Goal: Task Accomplishment & Management: Manage account settings

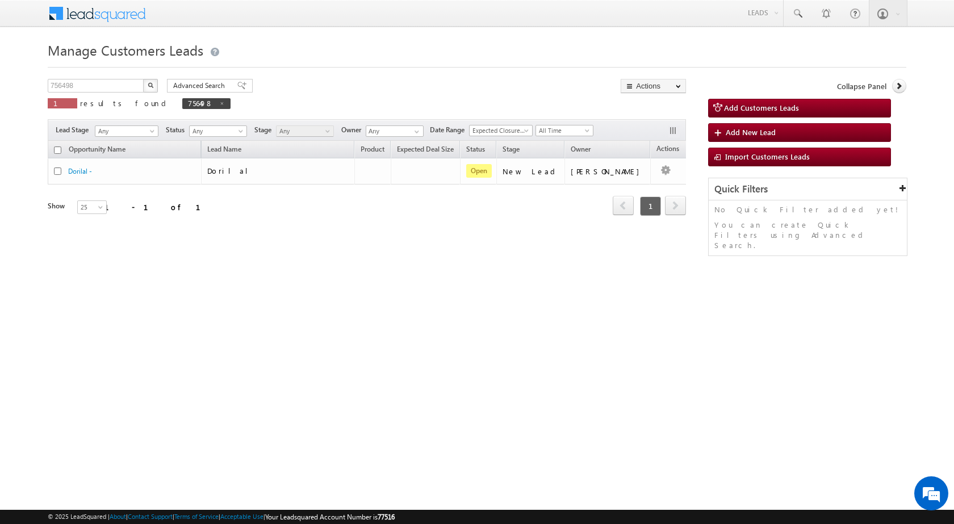
click at [64, 77] on div "Manage Customers Leads Customers Leads updated successfully. 756498 X 1 results…" at bounding box center [477, 180] width 859 height 284
click at [61, 85] on input "756498" at bounding box center [96, 86] width 97 height 14
paste input "60"
type input "756608"
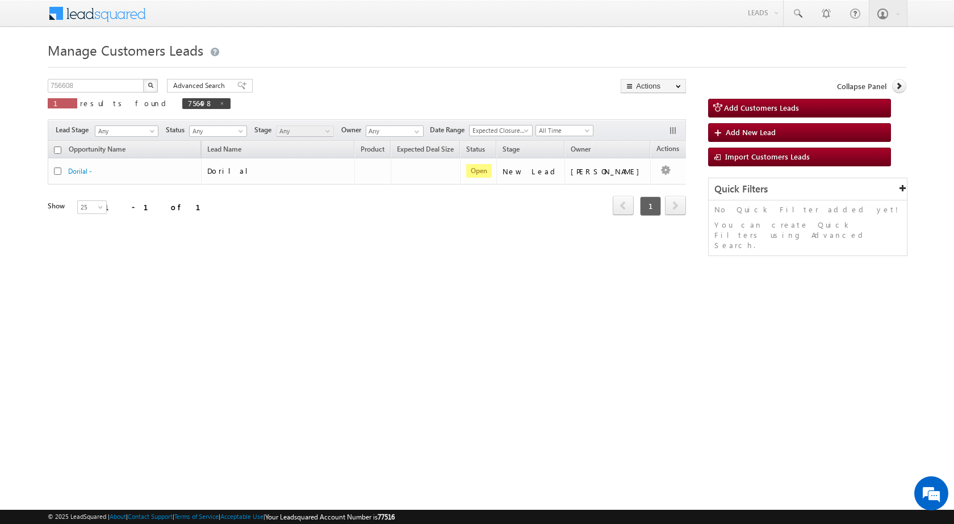
click at [146, 78] on div "Manage Customers Leads Customers Leads updated successfully. 756608 X 1 results…" at bounding box center [477, 180] width 859 height 284
click at [149, 85] on img "button" at bounding box center [151, 85] width 6 height 6
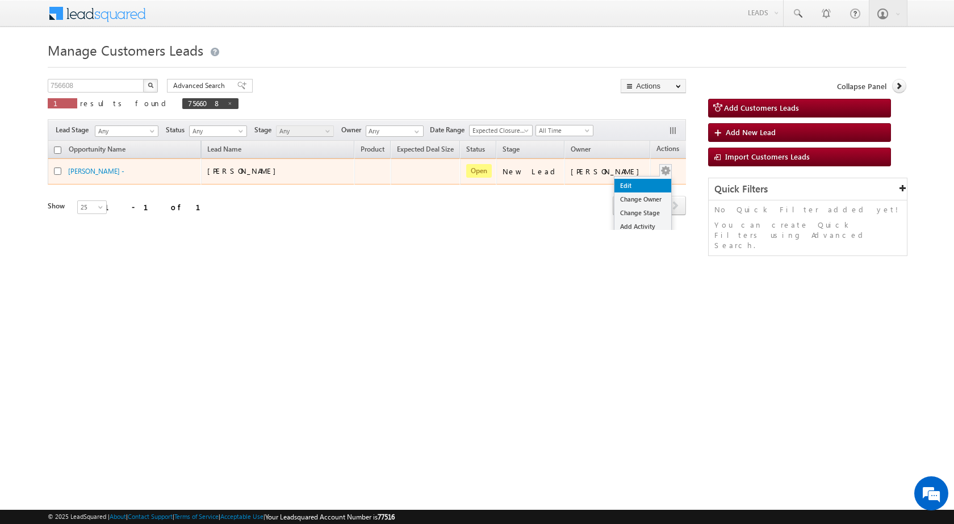
click at [633, 183] on link "Edit" at bounding box center [642, 186] width 57 height 14
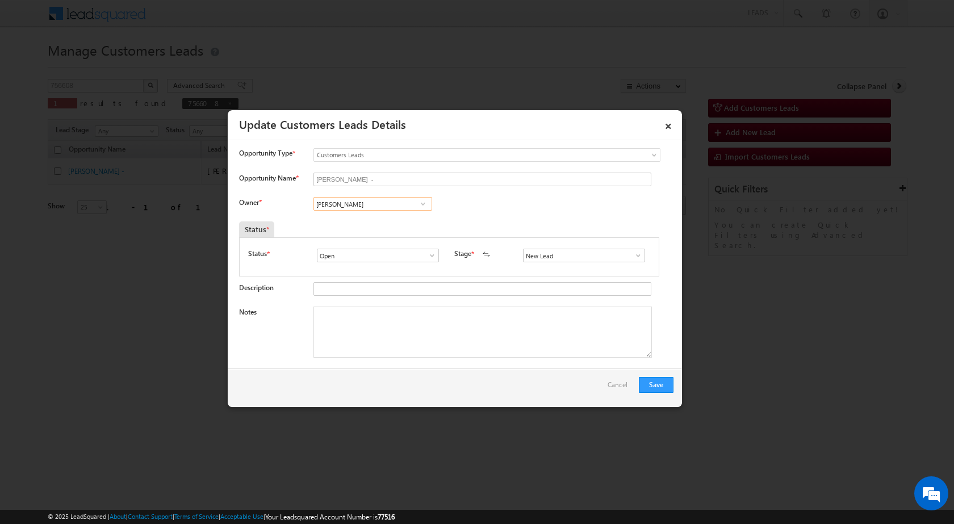
click at [367, 206] on input "[PERSON_NAME]" at bounding box center [372, 204] width 119 height 14
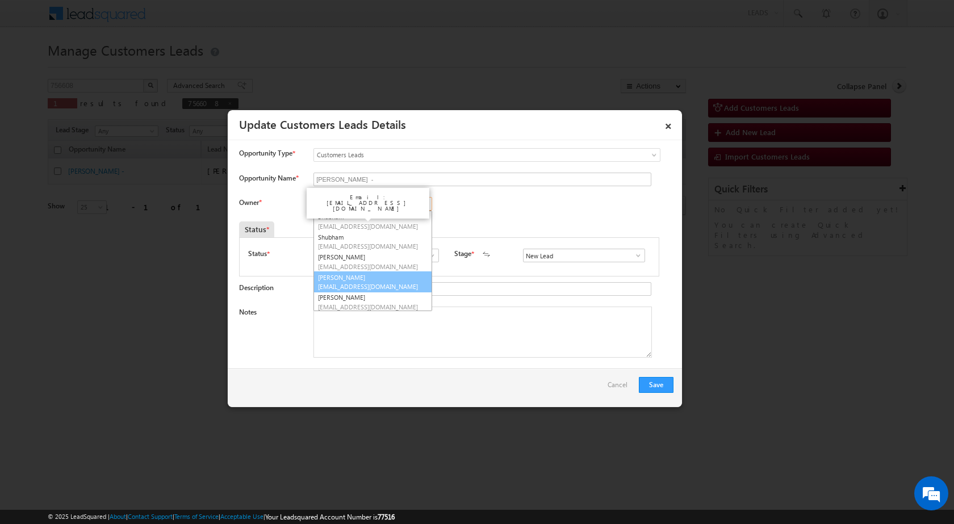
click at [369, 278] on link "[PERSON_NAME] [EMAIL_ADDRESS][DOMAIN_NAME]" at bounding box center [372, 282] width 119 height 22
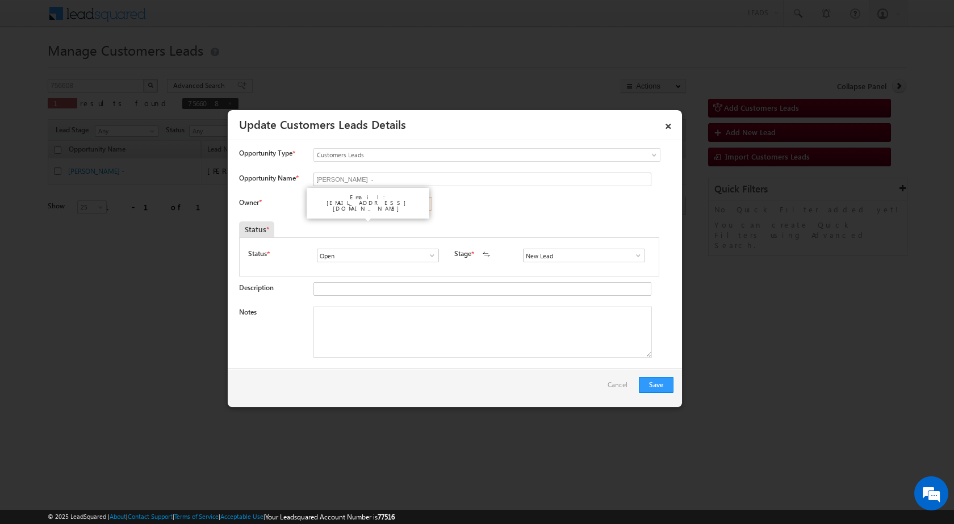
type input "[PERSON_NAME]"
click at [407, 237] on div "Status *" at bounding box center [395, 229] width 312 height 16
click at [401, 328] on textarea "Notes" at bounding box center [482, 332] width 338 height 51
paste textarea "756608 / [PERSON_NAME] / 9335524071 / CONSTRUCTION / OWNER MOTHER - 55 YEARS / …"
type textarea "756608 / [PERSON_NAME] / 9335524071 / CONSTRUCTION / OWNER MOTHER - 55 YEARS / …"
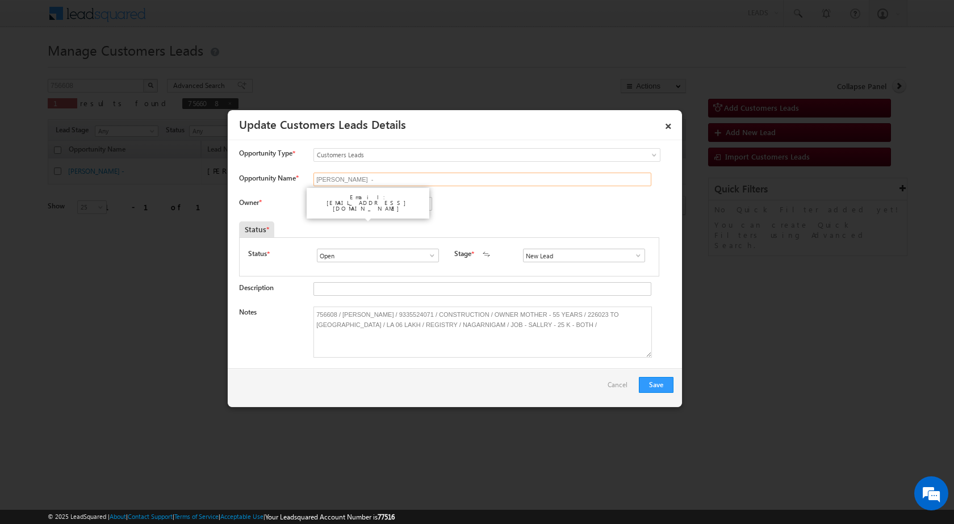
click at [440, 183] on input "[PERSON_NAME] -" at bounding box center [482, 180] width 338 height 14
click at [474, 205] on div "Owner * [PERSON_NAME] [PERSON_NAME] [PERSON_NAME] [PERSON_NAME] [PERSON_NAME] […" at bounding box center [456, 206] width 434 height 19
click at [417, 208] on div "Email: [EMAIL_ADDRESS][DOMAIN_NAME]" at bounding box center [368, 203] width 128 height 36
click at [371, 196] on div "Email: [EMAIL_ADDRESS][DOMAIN_NAME]" at bounding box center [368, 202] width 114 height 23
click at [315, 226] on div "Status *" at bounding box center [395, 229] width 312 height 16
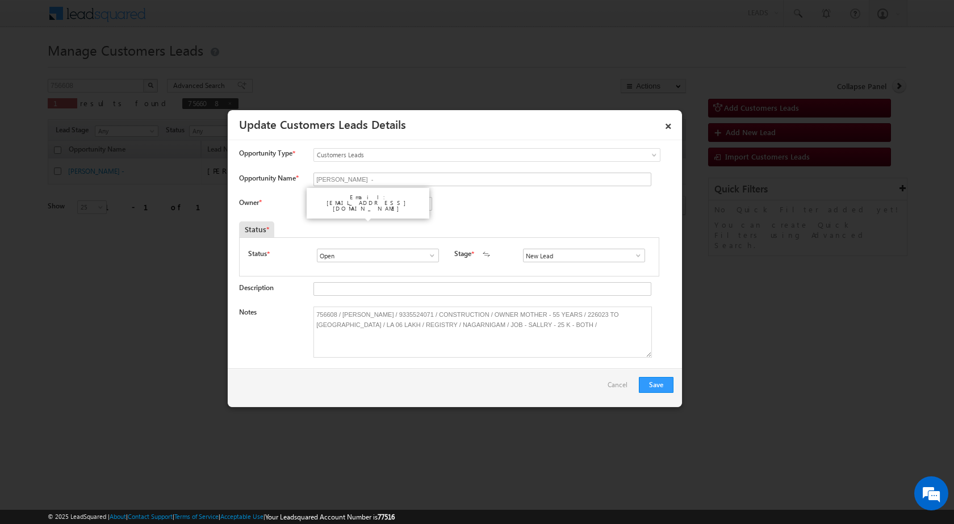
drag, startPoint x: 321, startPoint y: 202, endPoint x: 359, endPoint y: 201, distance: 38.0
click at [322, 202] on div "Email: [EMAIL_ADDRESS][DOMAIN_NAME]" at bounding box center [368, 202] width 114 height 23
click at [425, 181] on input "[PERSON_NAME] -" at bounding box center [482, 180] width 338 height 14
click at [423, 146] on div "Opportunity Type * Select any Activity Bank Mitra Leads Builders Leads Customer…" at bounding box center [455, 254] width 454 height 228
click at [408, 182] on input "[PERSON_NAME] -" at bounding box center [482, 180] width 338 height 14
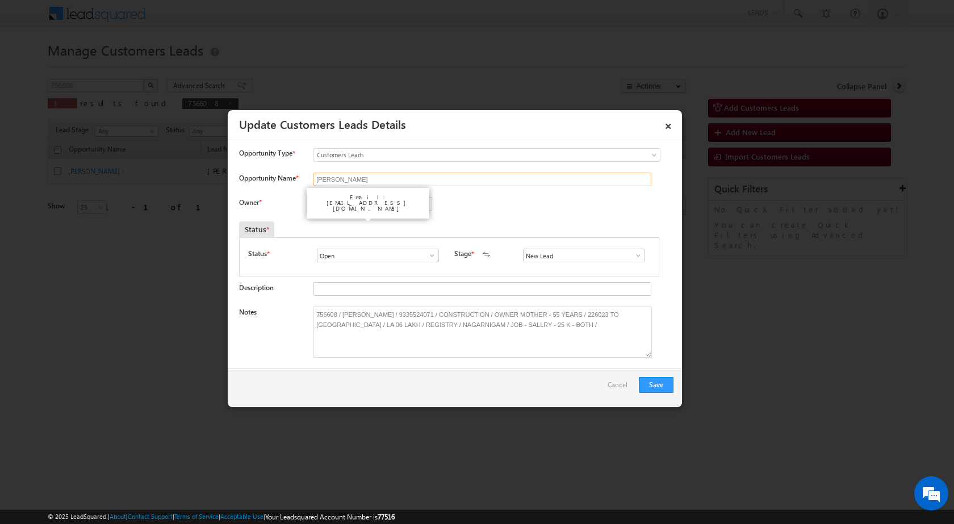
type input "[PERSON_NAME]"
click at [515, 225] on div "Status *" at bounding box center [395, 229] width 312 height 16
click at [401, 196] on div "Email: [EMAIL_ADDRESS][DOMAIN_NAME]" at bounding box center [368, 202] width 114 height 23
click at [418, 198] on div "Email: [EMAIL_ADDRESS][DOMAIN_NAME]" at bounding box center [368, 202] width 114 height 23
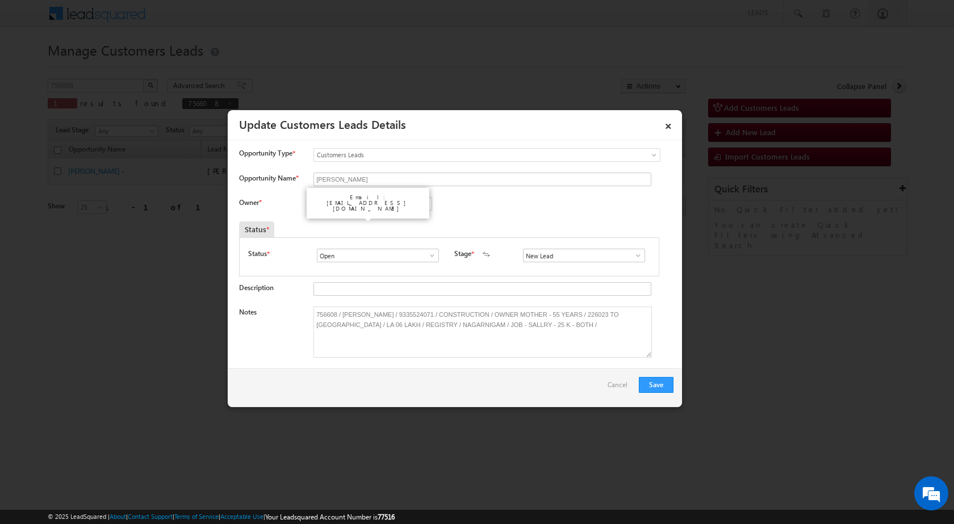
click at [418, 198] on div "Email: [EMAIL_ADDRESS][DOMAIN_NAME]" at bounding box center [368, 202] width 114 height 23
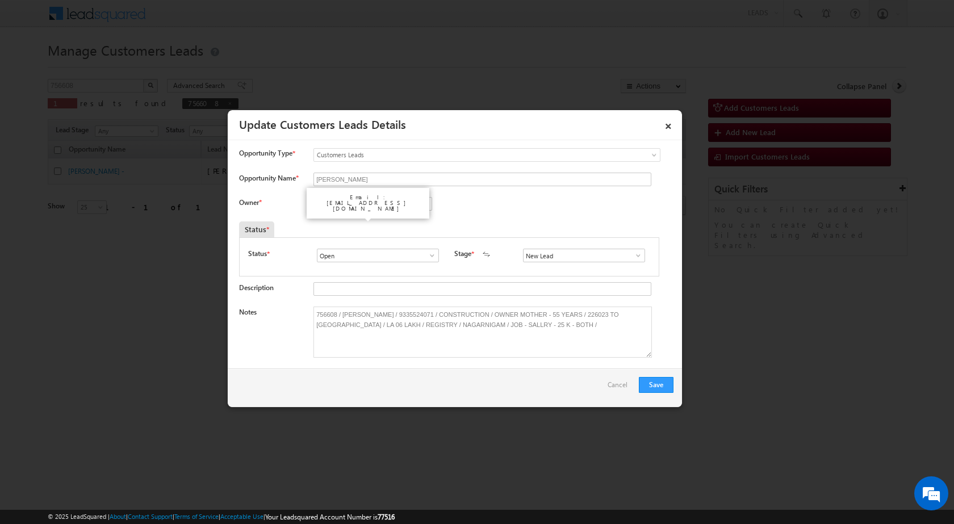
drag, startPoint x: 507, startPoint y: 218, endPoint x: 431, endPoint y: 215, distance: 76.1
drag, startPoint x: 395, startPoint y: 215, endPoint x: 380, endPoint y: 216, distance: 15.4
click at [387, 216] on div "Owner * [PERSON_NAME] [PERSON_NAME] [PERSON_NAME] [PERSON_NAME] [PERSON_NAME] […" at bounding box center [456, 206] width 434 height 19
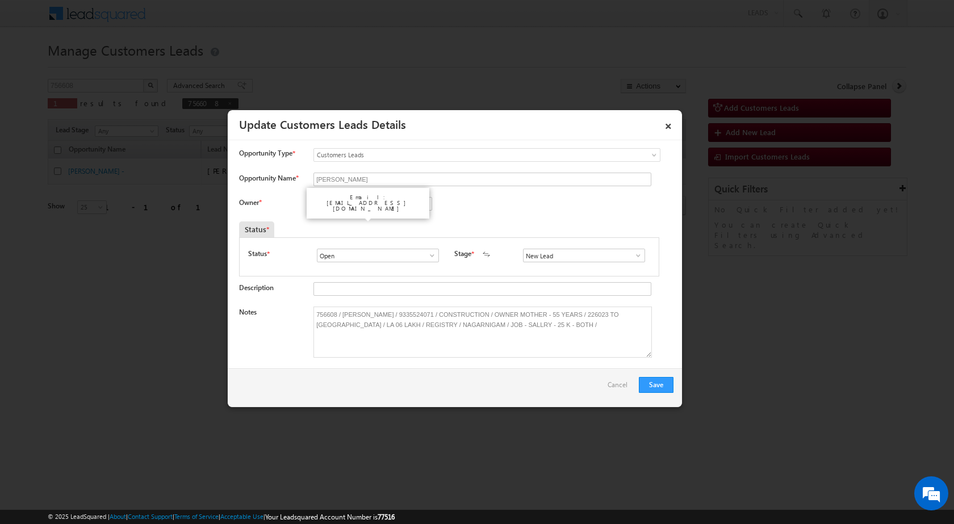
click at [355, 210] on div "Email: [EMAIL_ADDRESS][DOMAIN_NAME]" at bounding box center [368, 203] width 128 height 36
click at [357, 206] on div "Email: [EMAIL_ADDRESS][DOMAIN_NAME]" at bounding box center [368, 203] width 123 height 31
click at [357, 204] on div "Email: [EMAIL_ADDRESS][DOMAIN_NAME]" at bounding box center [368, 203] width 123 height 31
click at [668, 122] on link "×" at bounding box center [668, 124] width 19 height 20
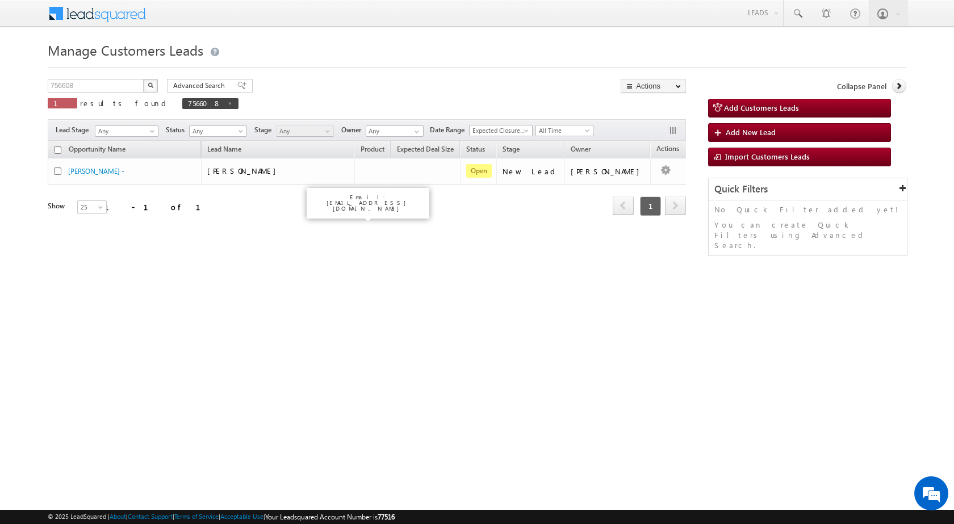
click at [402, 201] on div "Email: [EMAIL_ADDRESS][DOMAIN_NAME]" at bounding box center [368, 202] width 114 height 23
drag, startPoint x: 418, startPoint y: 195, endPoint x: 593, endPoint y: 186, distance: 175.1
click at [475, 218] on body "Menu [PERSON_NAME] sitar a6@ks erve." at bounding box center [477, 161] width 954 height 322
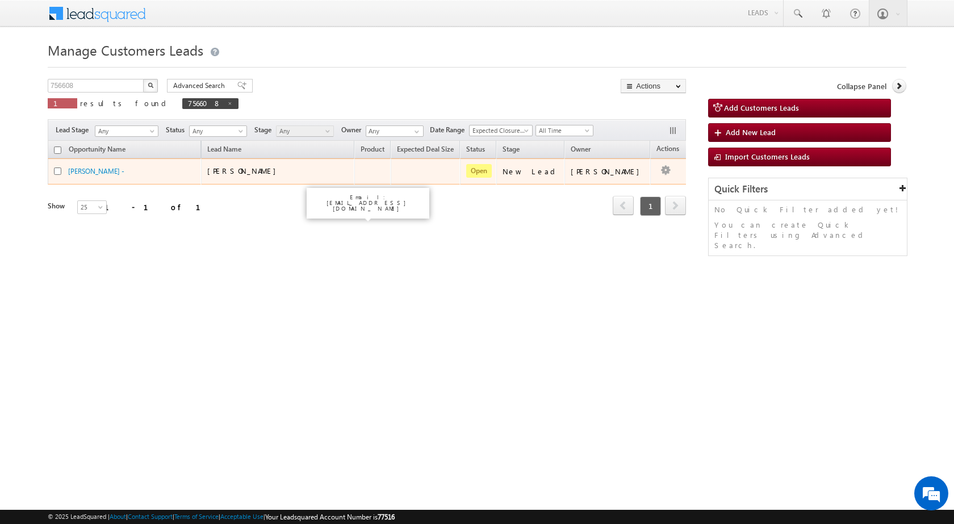
click at [660, 168] on button "button" at bounding box center [665, 170] width 11 height 11
click at [629, 181] on link "Edit" at bounding box center [642, 186] width 57 height 14
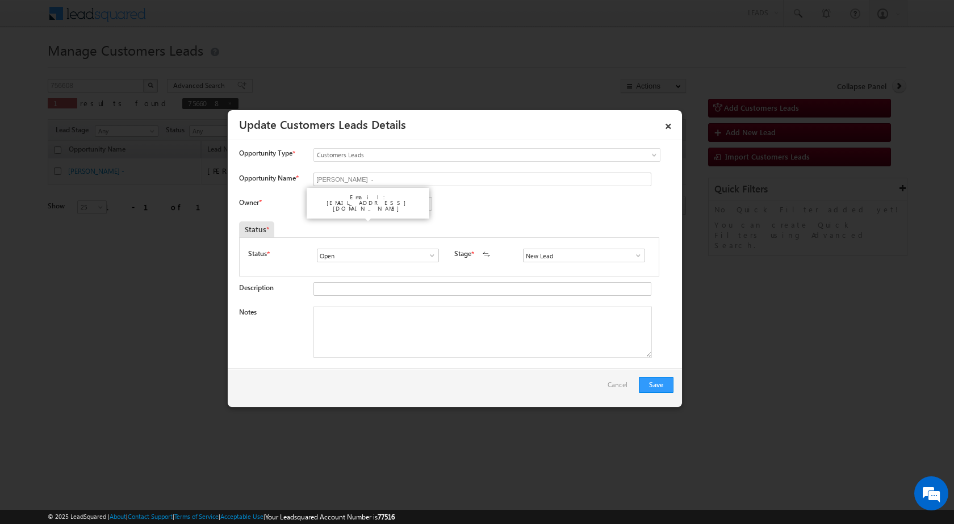
click at [525, 210] on div "Owner * Vikas Halwai Vikas Halwai Vikas Halwai" at bounding box center [456, 206] width 434 height 19
drag, startPoint x: 389, startPoint y: 208, endPoint x: 437, endPoint y: 204, distance: 48.4
click at [395, 208] on div "Email: [EMAIL_ADDRESS][DOMAIN_NAME]" at bounding box center [368, 203] width 128 height 36
click at [433, 204] on div "[PERSON_NAME] [PERSON_NAME] [PERSON_NAME]" at bounding box center [381, 205] width 137 height 16
click at [431, 203] on div "[PERSON_NAME] [PERSON_NAME] [PERSON_NAME]" at bounding box center [381, 205] width 137 height 16
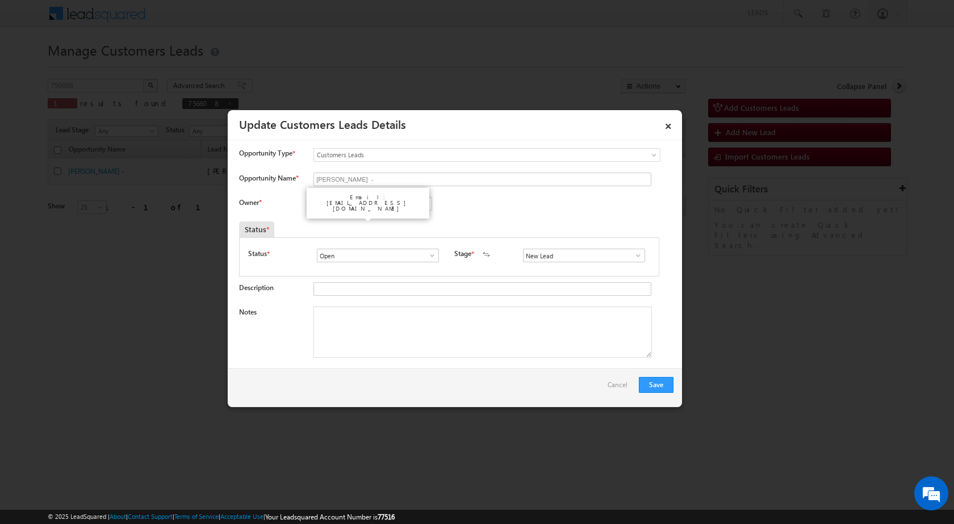
click at [429, 202] on div "Email: [EMAIL_ADDRESS][DOMAIN_NAME]" at bounding box center [368, 203] width 128 height 36
click at [429, 201] on div "Email: [EMAIL_ADDRESS][DOMAIN_NAME]" at bounding box center [368, 203] width 128 height 36
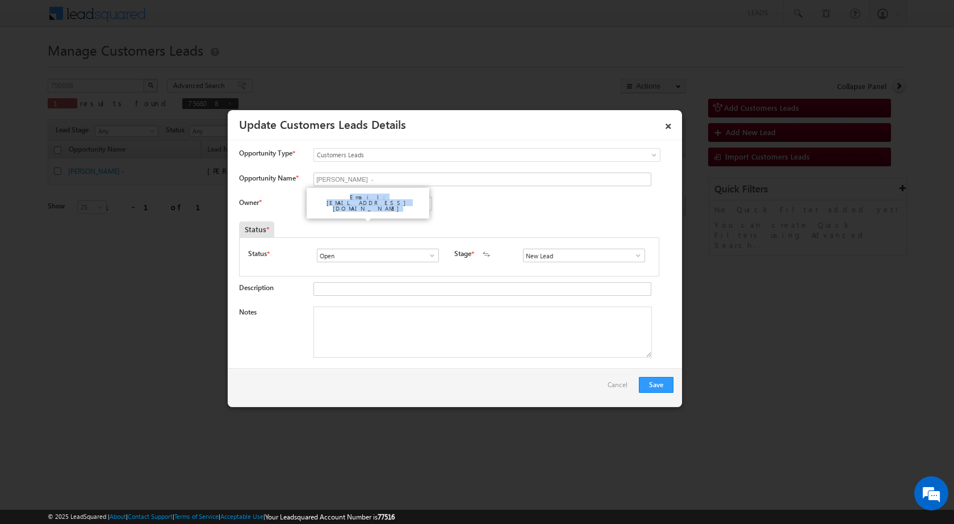
click at [429, 201] on div "Email: [EMAIL_ADDRESS][DOMAIN_NAME]" at bounding box center [368, 203] width 128 height 36
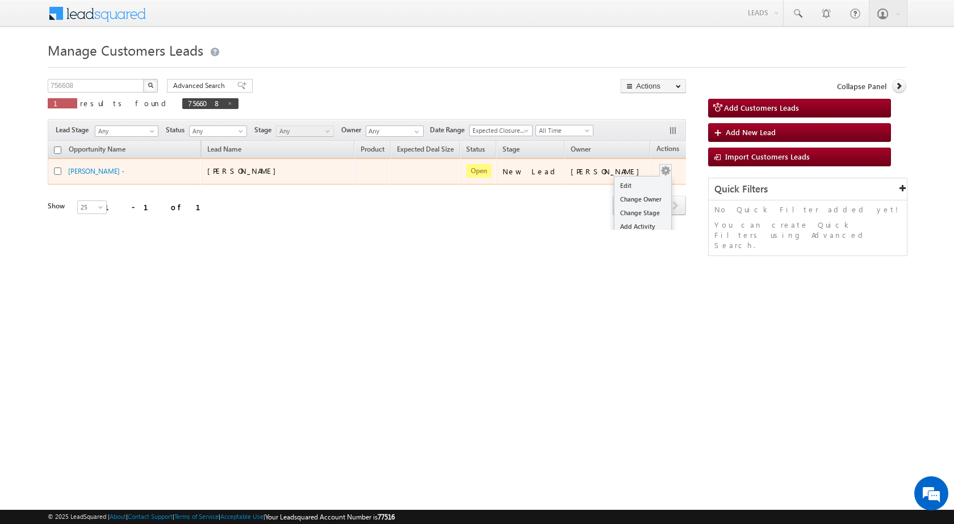
click at [659, 170] on span at bounding box center [665, 170] width 12 height 12
click at [629, 185] on link "Edit" at bounding box center [642, 186] width 57 height 14
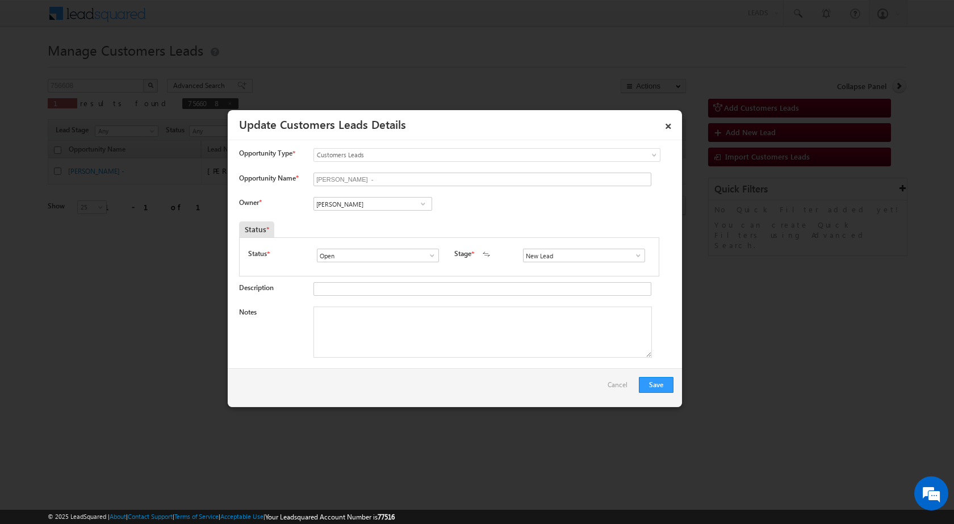
click at [425, 206] on span at bounding box center [422, 203] width 11 height 9
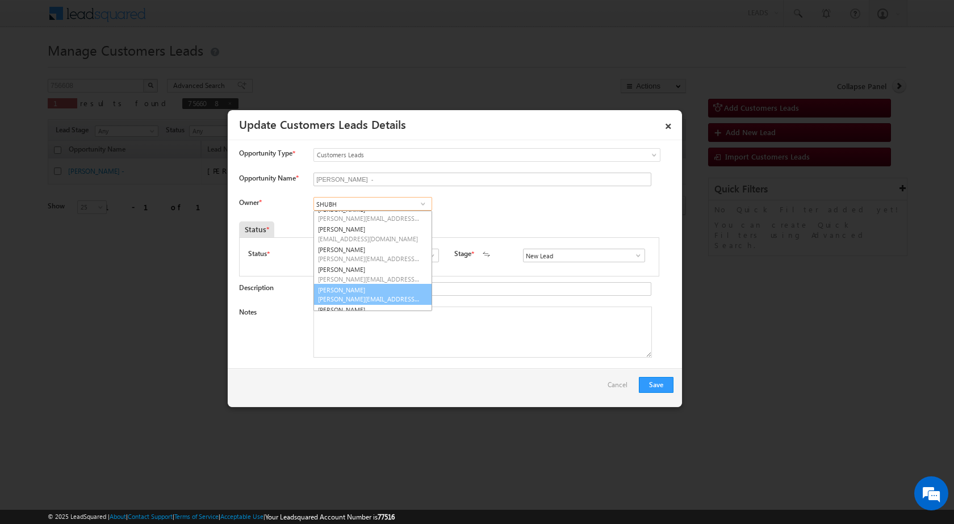
scroll to position [5, 0]
click at [370, 272] on link "[PERSON_NAME] [EMAIL_ADDRESS][DOMAIN_NAME]" at bounding box center [372, 277] width 119 height 22
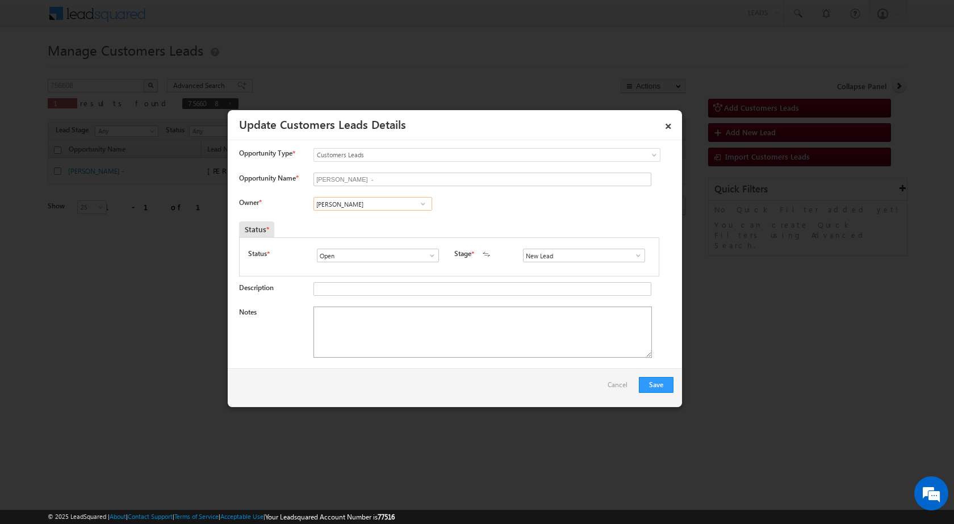
type input "[PERSON_NAME]"
click at [372, 333] on textarea "Notes" at bounding box center [482, 332] width 338 height 51
paste textarea "756608 / [PERSON_NAME] / 9335524071 / CONSTRUCTION / OWNER MOTHER - 55 YEARS / …"
type textarea "756608 / [PERSON_NAME] / 9335524071 / CONSTRUCTION / OWNER MOTHER - 55 YEARS / …"
click at [649, 383] on button "Save" at bounding box center [656, 385] width 35 height 16
